Goal: Transaction & Acquisition: Purchase product/service

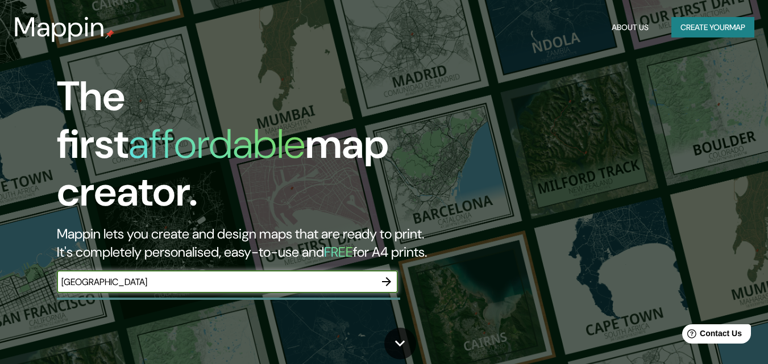
type input "[GEOGRAPHIC_DATA]"
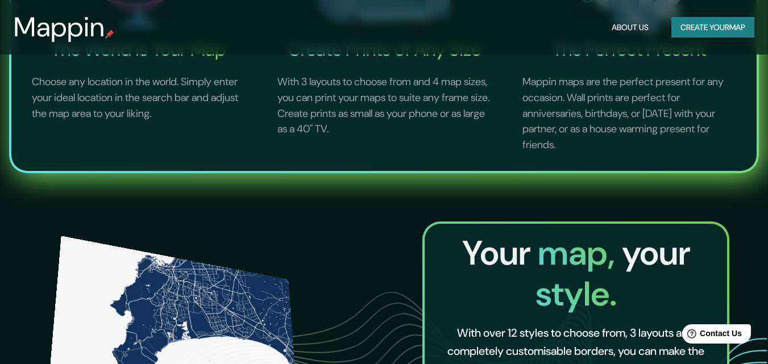
scroll to position [171, 0]
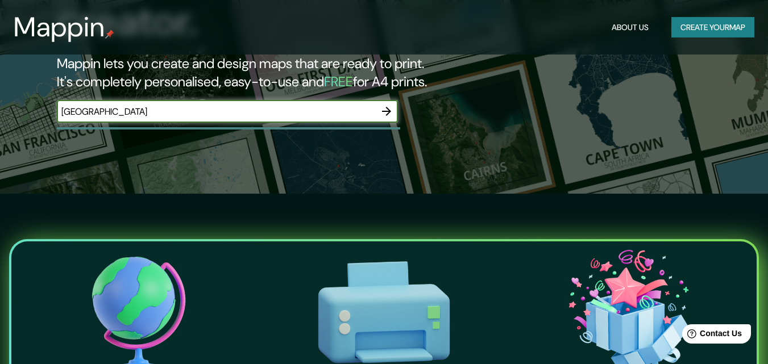
click at [389, 105] on icon "button" at bounding box center [387, 112] width 14 height 14
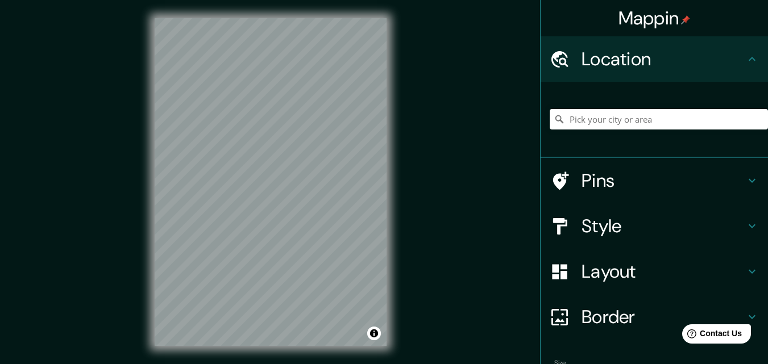
click at [399, 157] on div "© Mapbox © OpenStreetMap Improve this map" at bounding box center [270, 182] width 268 height 364
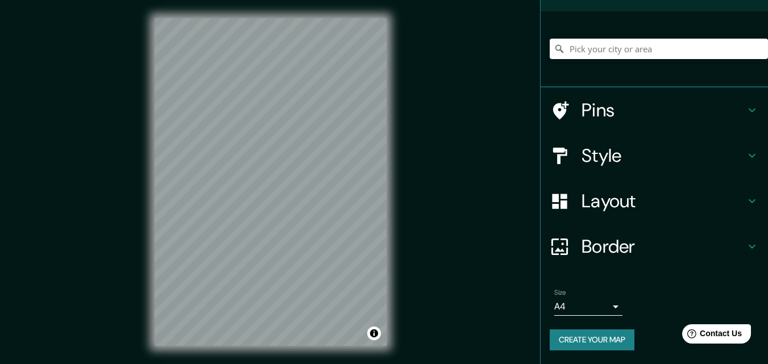
click at [745, 194] on icon at bounding box center [752, 201] width 14 height 14
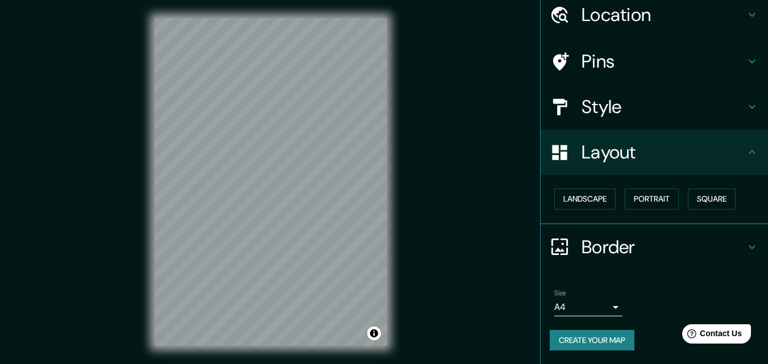
scroll to position [44, 0]
click at [571, 202] on button "Landscape" at bounding box center [584, 199] width 61 height 21
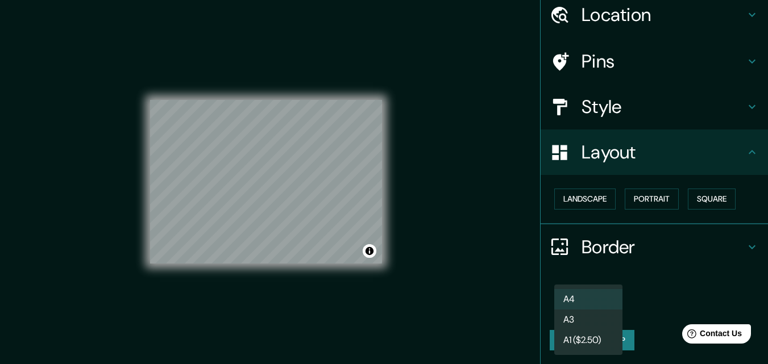
click at [606, 306] on body "Mappin Location Pins Style Layout Landscape Portrait Square Border Choose a bor…" at bounding box center [384, 182] width 768 height 364
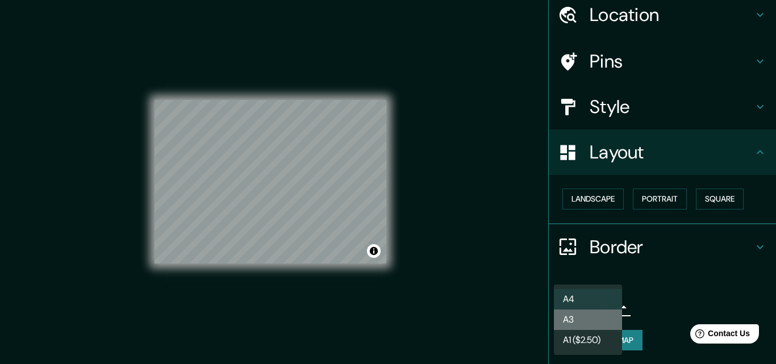
click at [585, 320] on li "A3" at bounding box center [588, 320] width 68 height 20
type input "a4"
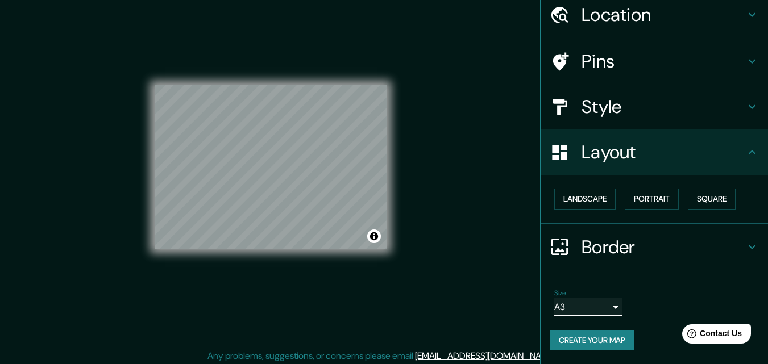
scroll to position [18, 0]
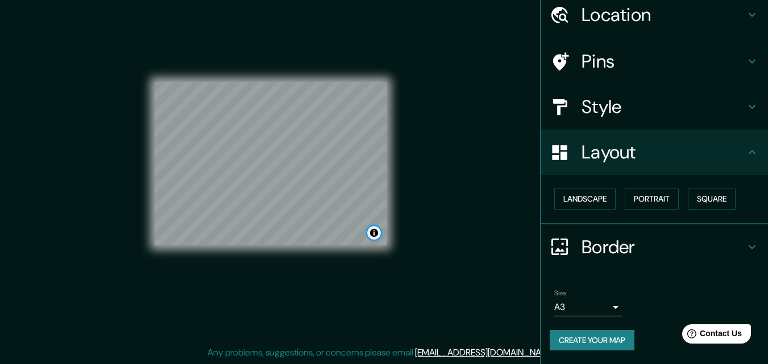
click at [372, 232] on button "Toggle attribution" at bounding box center [374, 233] width 14 height 14
click at [373, 231] on button "Toggle attribution" at bounding box center [374, 233] width 14 height 14
click at [372, 234] on button "Toggle attribution" at bounding box center [374, 233] width 14 height 14
click at [707, 197] on button "Square" at bounding box center [712, 199] width 48 height 21
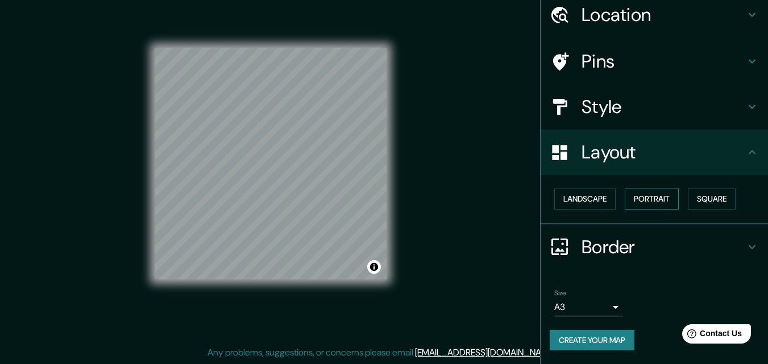
click at [639, 197] on button "Portrait" at bounding box center [652, 199] width 54 height 21
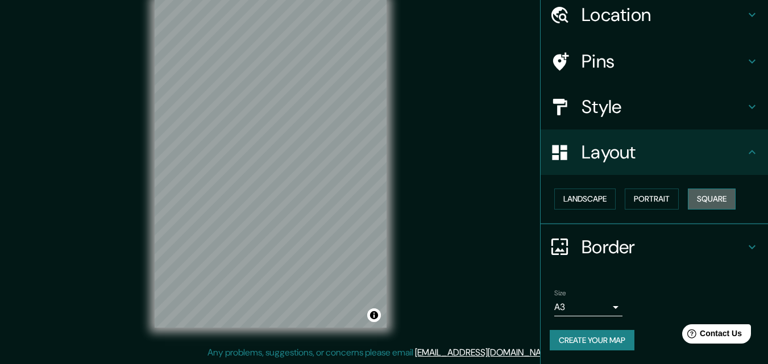
click at [716, 197] on button "Square" at bounding box center [712, 199] width 48 height 21
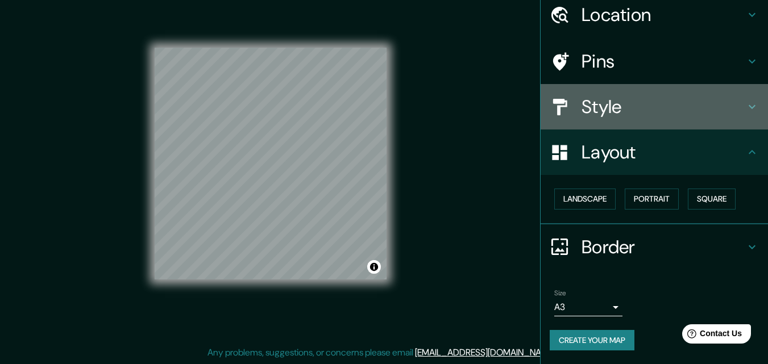
click at [746, 104] on icon at bounding box center [752, 107] width 14 height 14
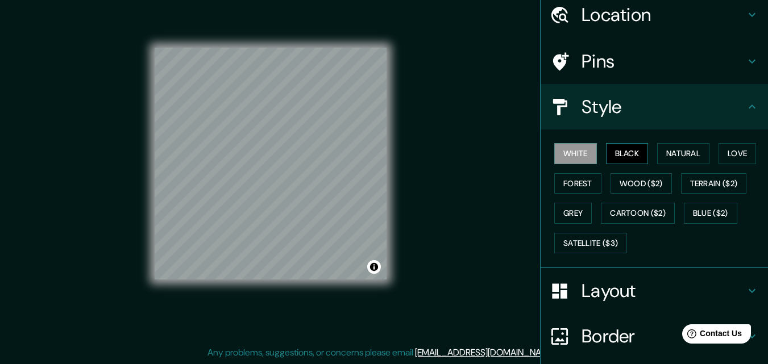
click at [617, 149] on button "Black" at bounding box center [627, 153] width 43 height 21
click at [573, 157] on button "White" at bounding box center [575, 153] width 43 height 21
click at [616, 153] on button "Black" at bounding box center [627, 153] width 43 height 21
click at [572, 153] on button "White" at bounding box center [575, 153] width 43 height 21
click at [684, 157] on button "Natural" at bounding box center [683, 153] width 52 height 21
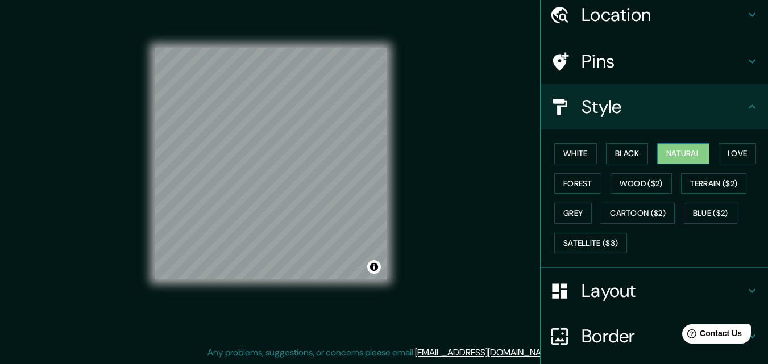
click at [681, 157] on button "Natural" at bounding box center [683, 153] width 52 height 21
click at [701, 186] on button "Terrain ($2)" at bounding box center [714, 183] width 66 height 21
click at [720, 184] on button "Terrain ($2)" at bounding box center [714, 183] width 66 height 21
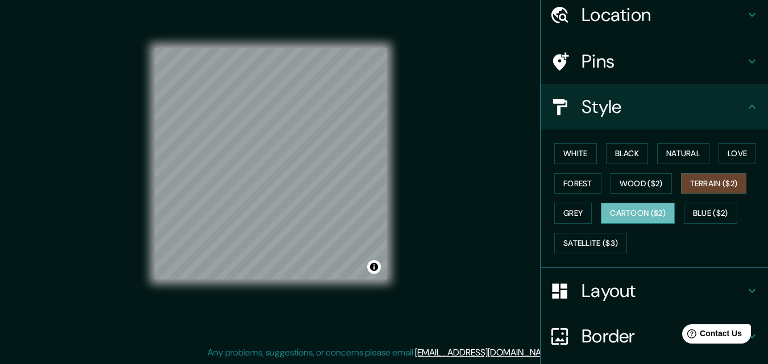
scroll to position [0, 0]
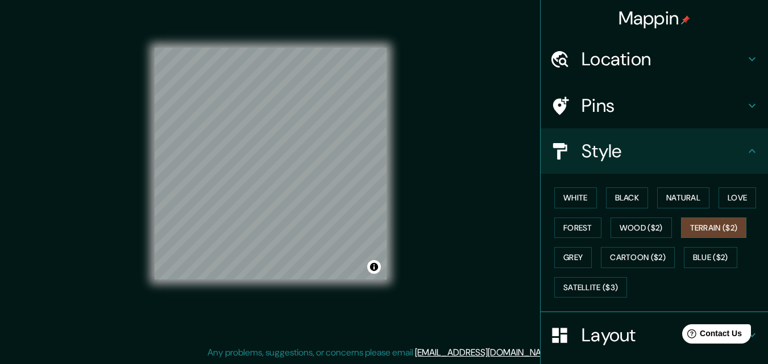
click at [745, 102] on icon at bounding box center [752, 106] width 14 height 14
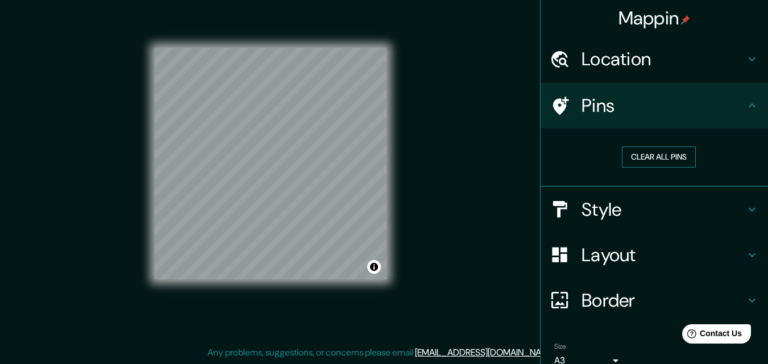
click at [649, 164] on button "Clear all pins" at bounding box center [659, 157] width 74 height 21
click at [737, 63] on div "Location" at bounding box center [654, 58] width 227 height 45
